Goal: Check status: Check status

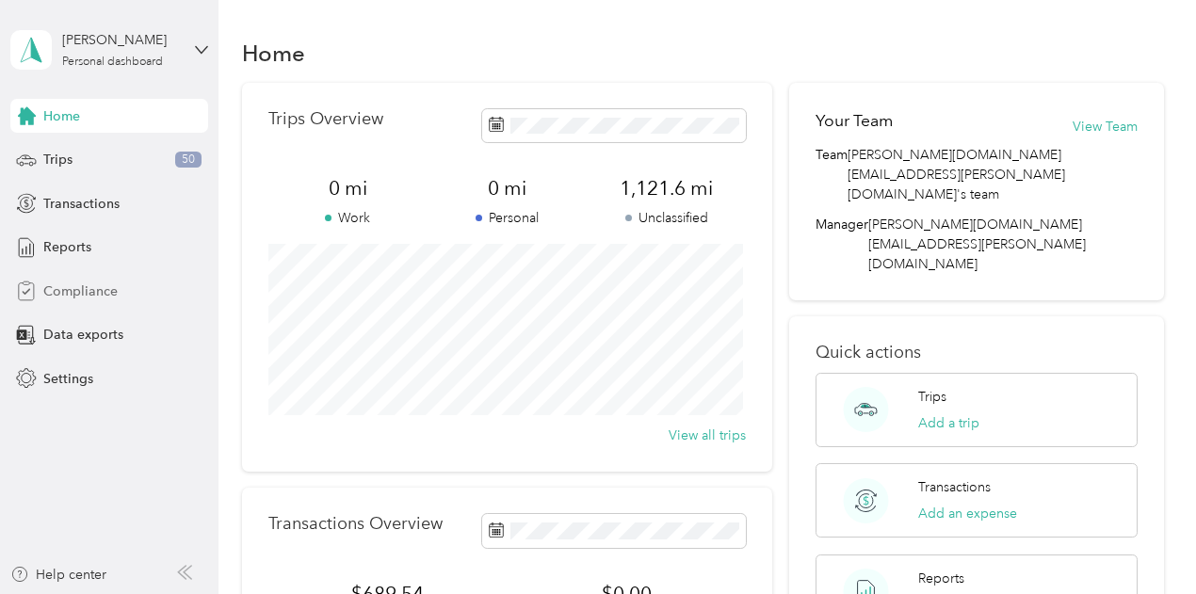
click at [75, 285] on span "Compliance" at bounding box center [80, 292] width 74 height 20
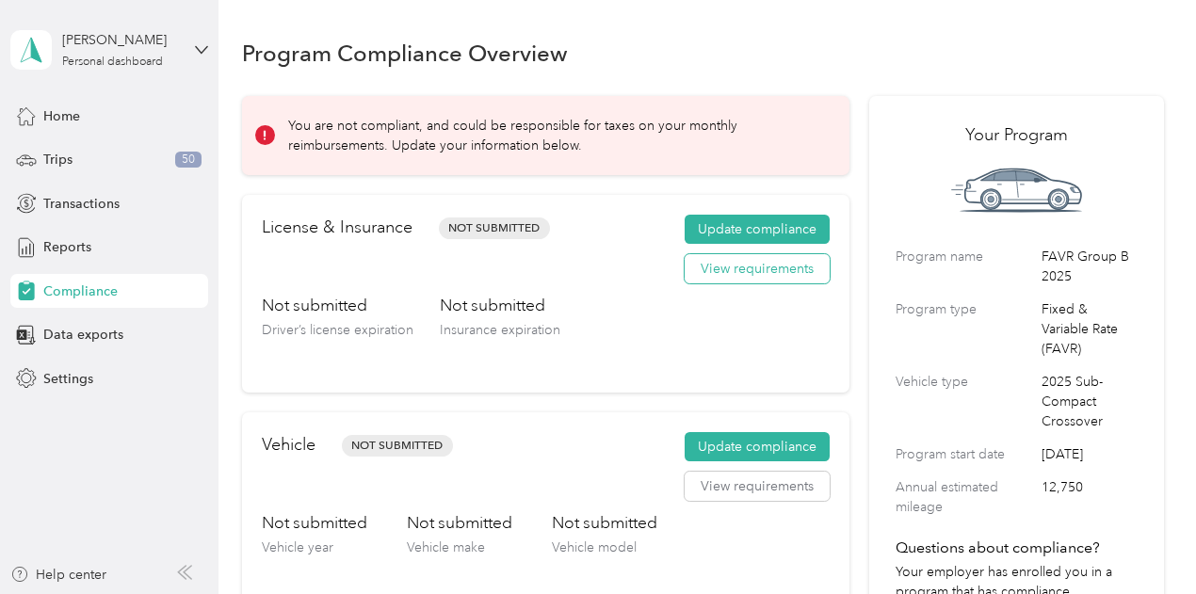
click at [730, 270] on button "View requirements" at bounding box center [757, 269] width 145 height 30
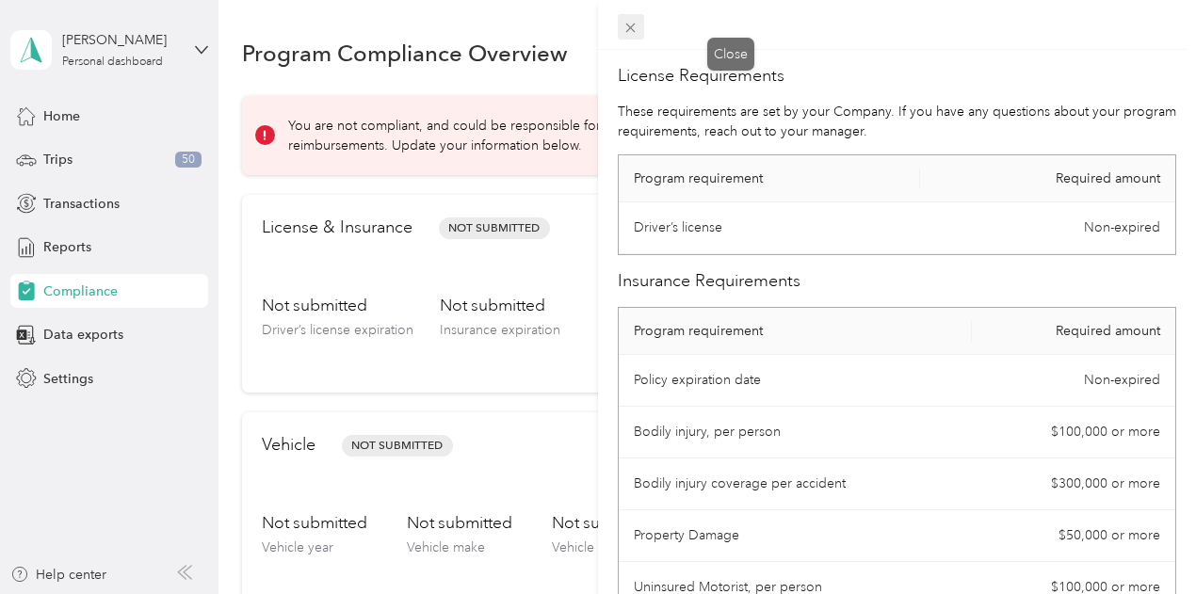
click at [639, 29] on icon at bounding box center [631, 28] width 16 height 16
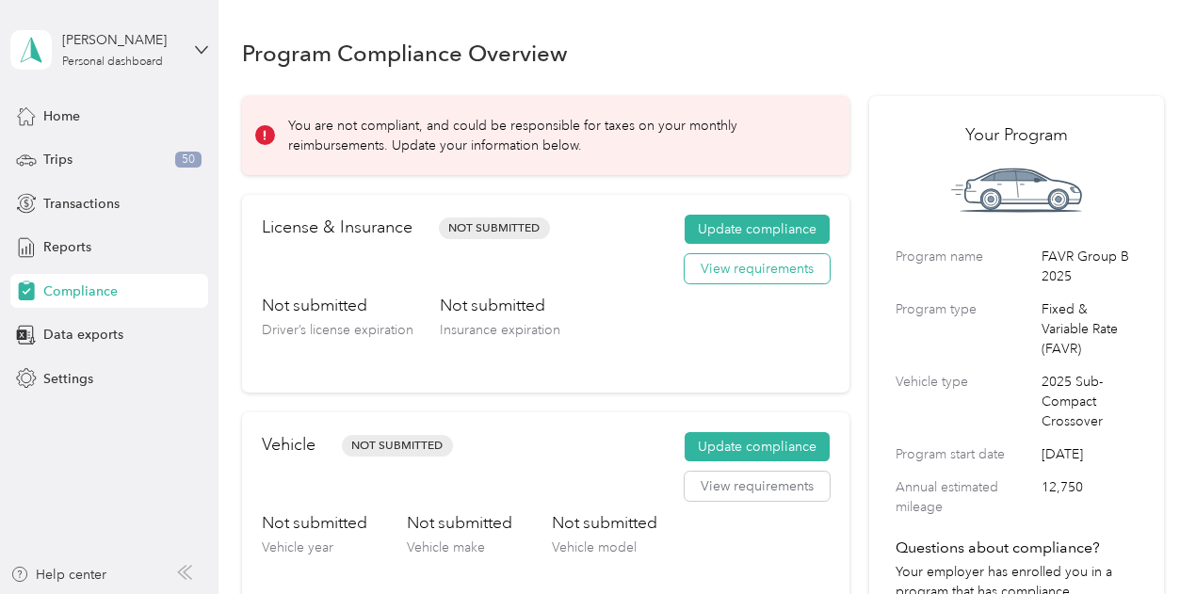
click at [760, 267] on button "View requirements" at bounding box center [757, 269] width 145 height 30
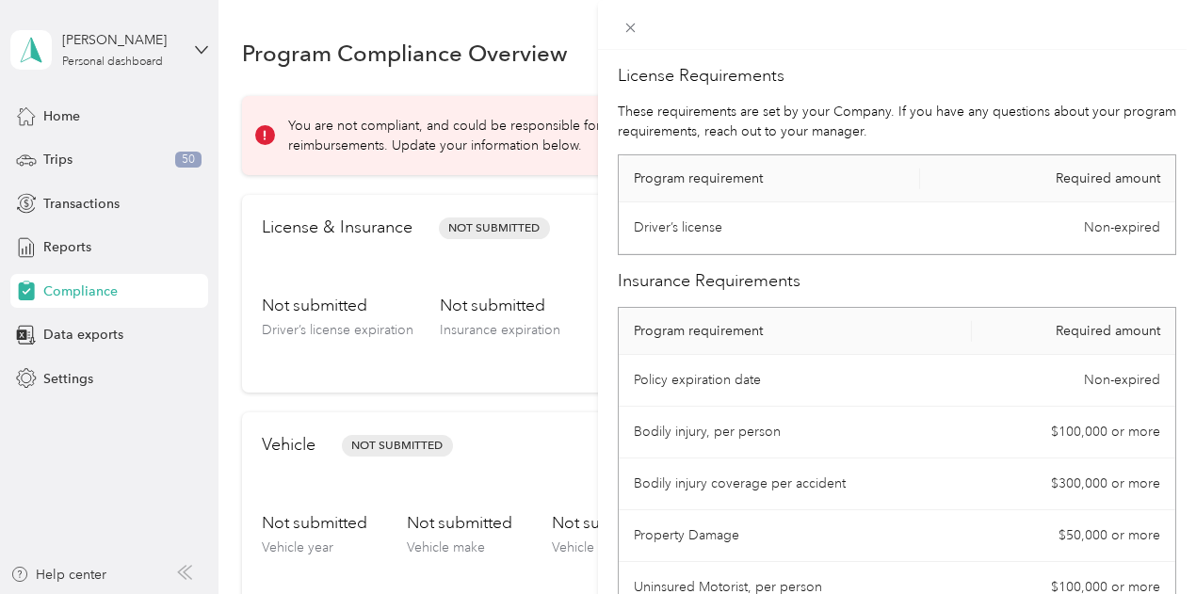
click at [589, 276] on div "License Requirements These requirements are set by your Company. If you have an…" at bounding box center [598, 297] width 1196 height 594
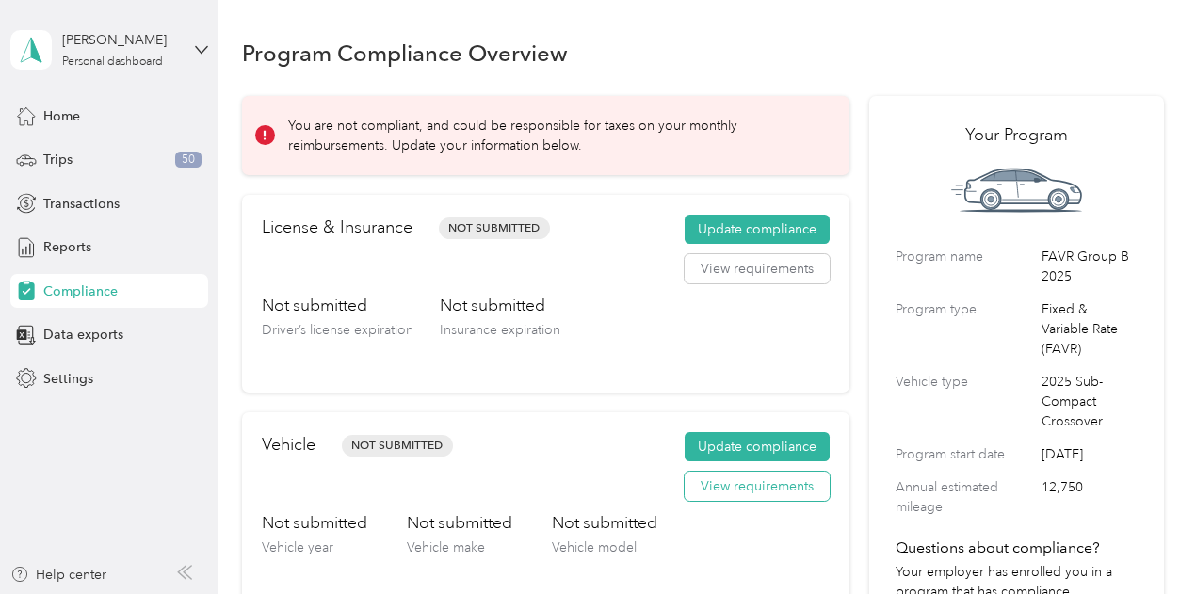
click at [711, 479] on button "View requirements" at bounding box center [757, 487] width 145 height 30
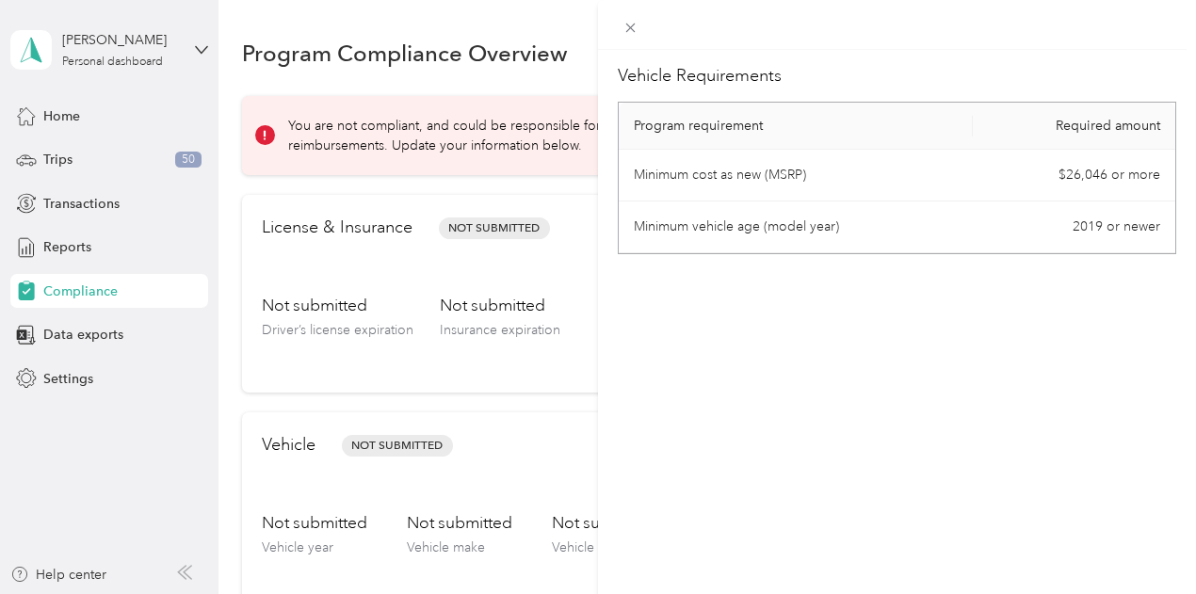
click at [1124, 229] on td "2019 or newer" at bounding box center [1074, 228] width 203 height 52
click at [636, 24] on icon at bounding box center [630, 28] width 9 height 9
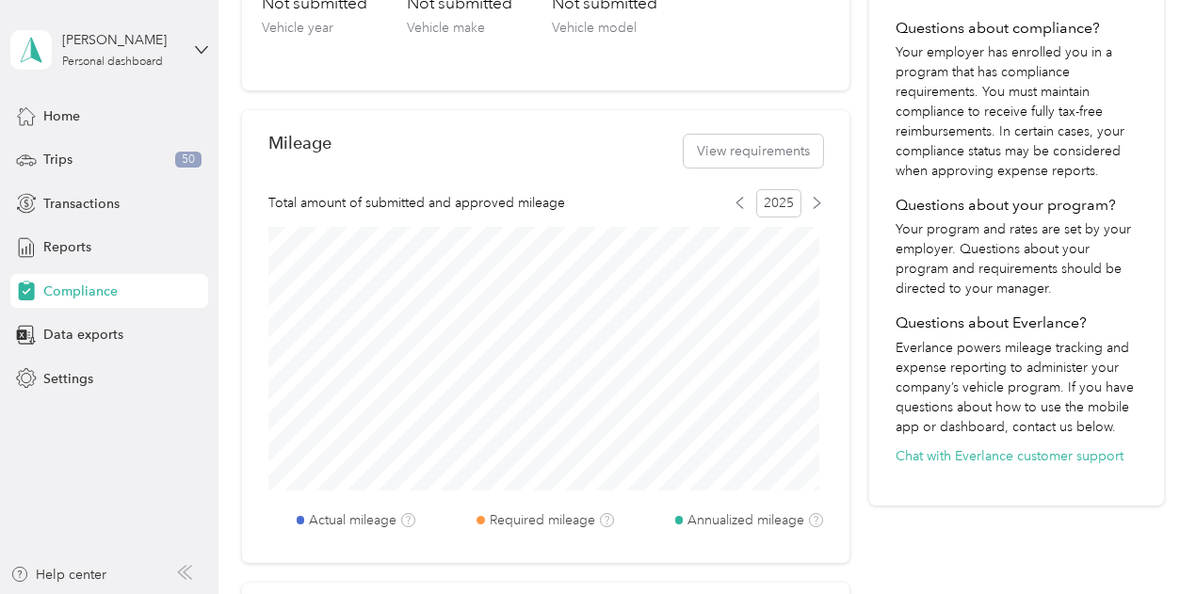
scroll to position [827, 0]
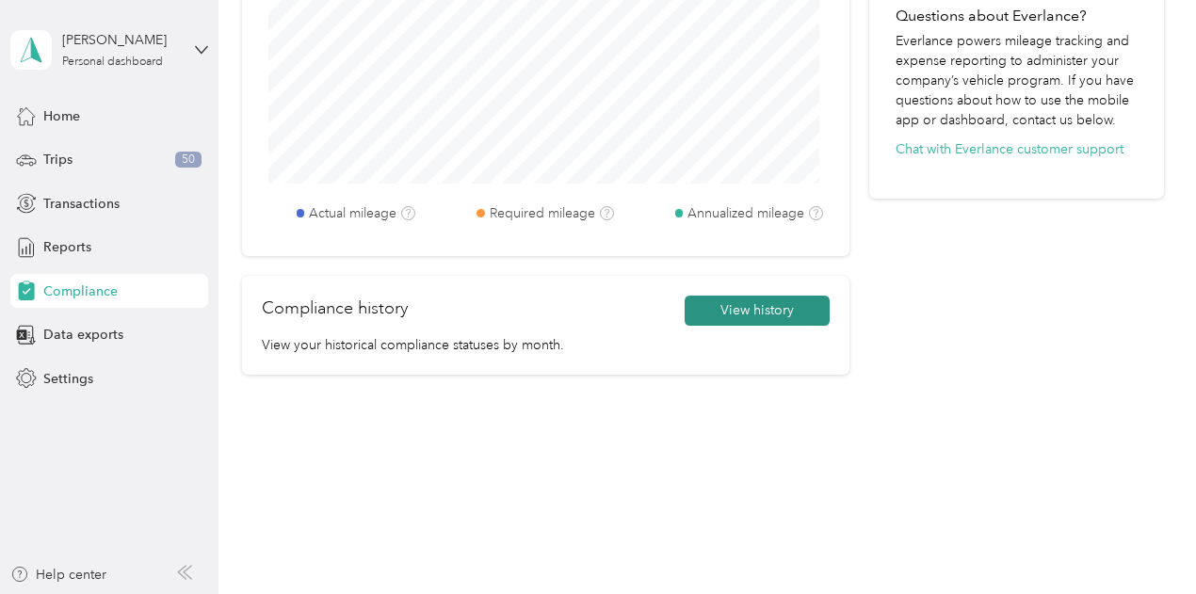
click at [759, 310] on button "View history" at bounding box center [757, 311] width 145 height 30
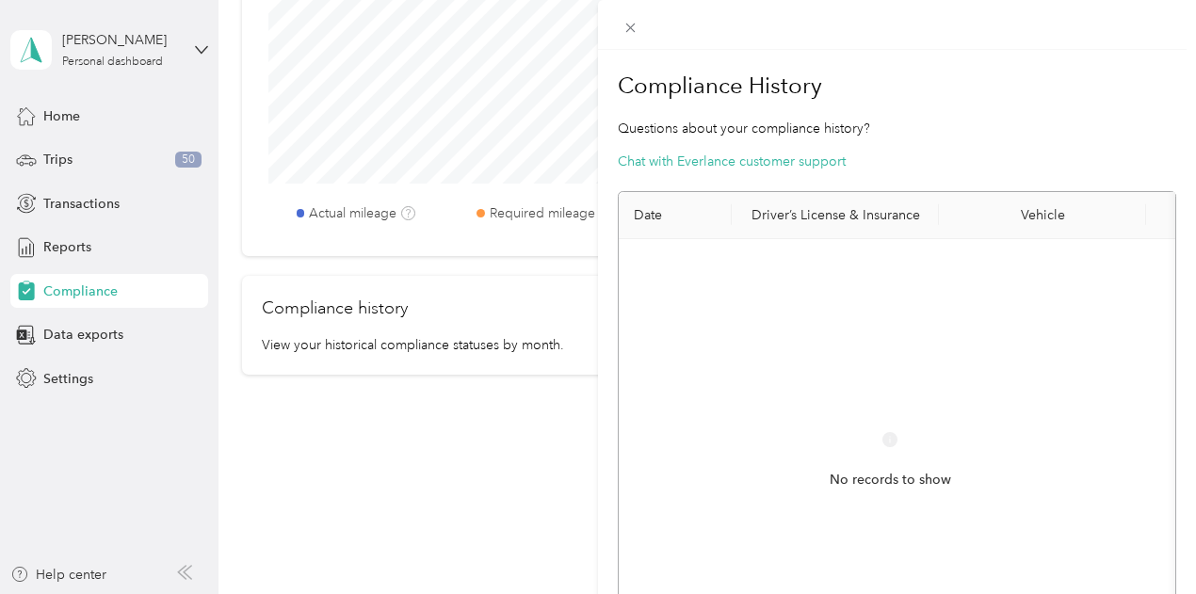
click at [991, 84] on h1 "Compliance History" at bounding box center [897, 85] width 559 height 45
click at [631, 28] on icon at bounding box center [630, 28] width 9 height 9
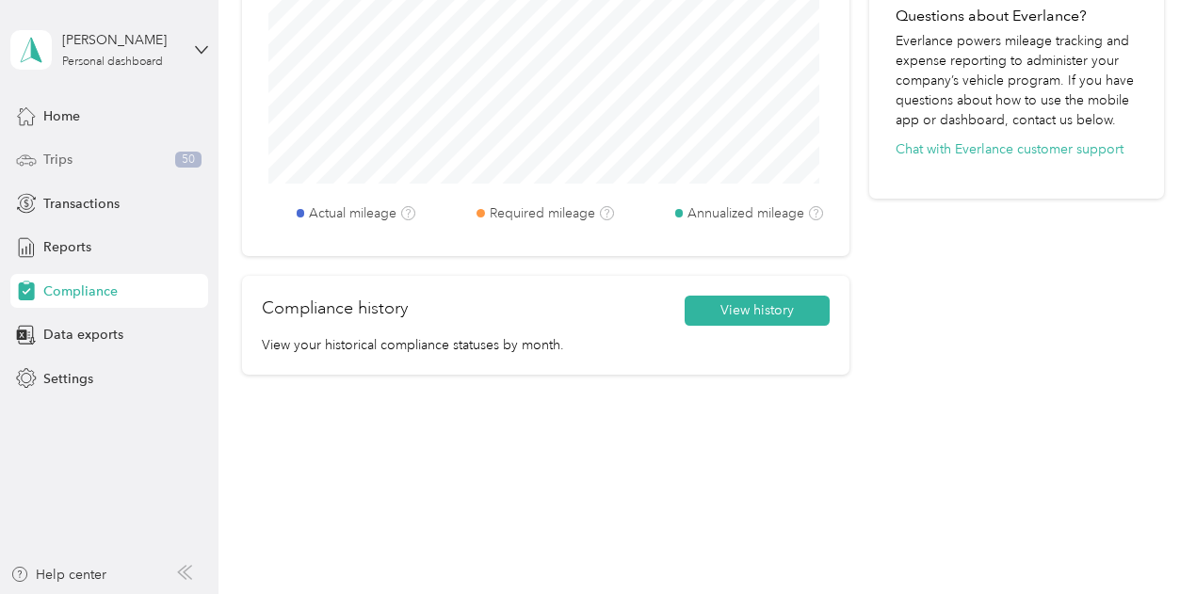
click at [194, 156] on span "50" at bounding box center [188, 160] width 26 height 17
